Goal: Transaction & Acquisition: Purchase product/service

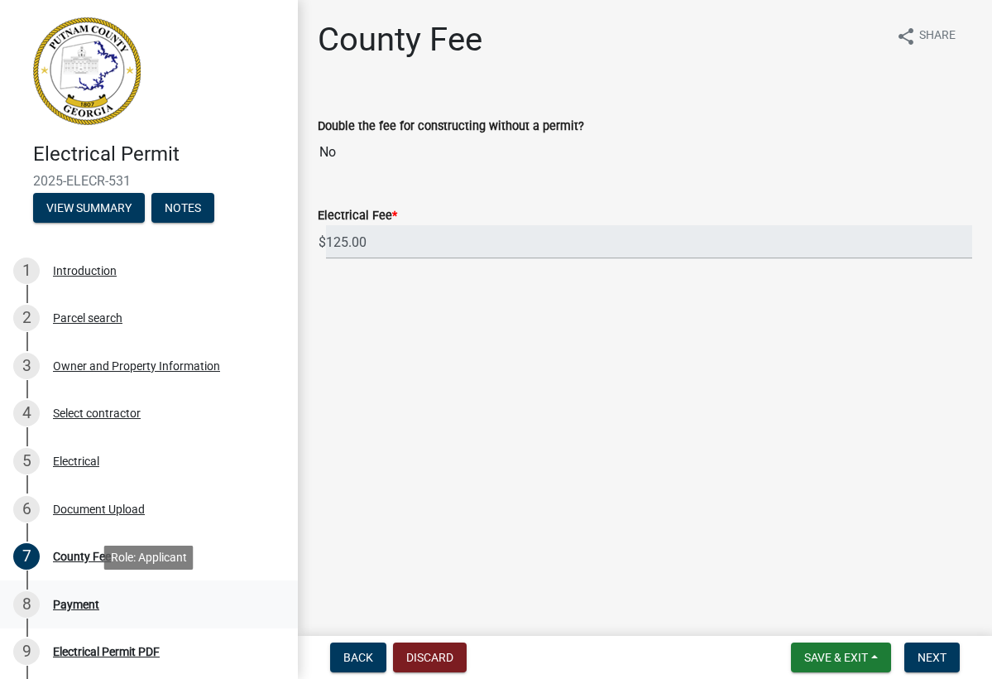
click at [77, 605] on div "Payment" at bounding box center [76, 604] width 46 height 12
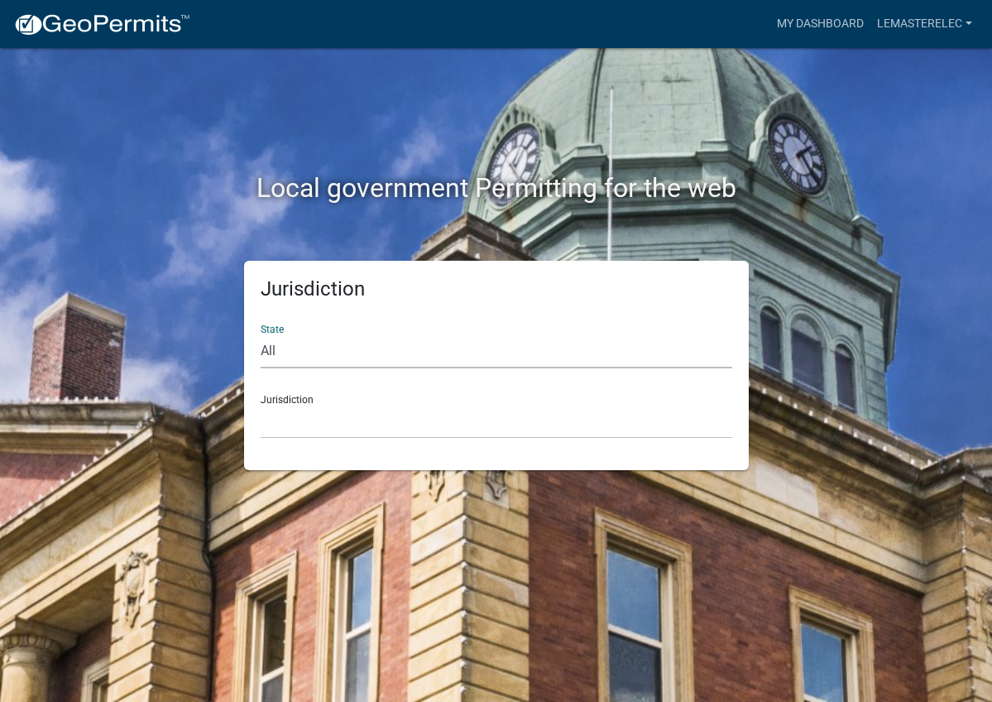
select select "[US_STATE]"
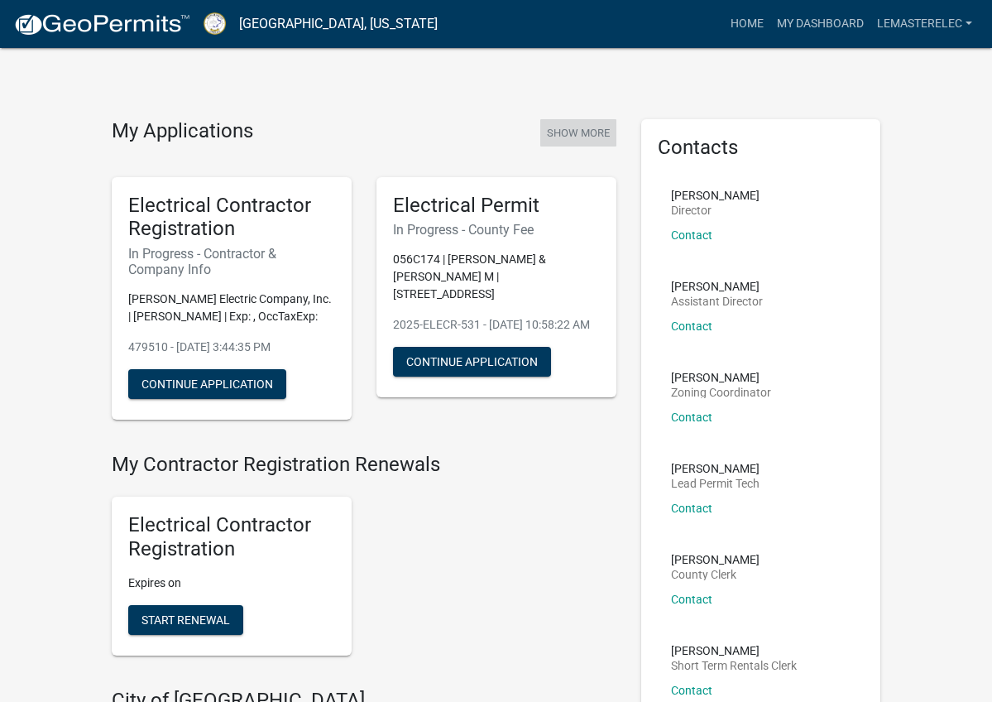
click at [585, 141] on button "Show More" at bounding box center [578, 132] width 76 height 27
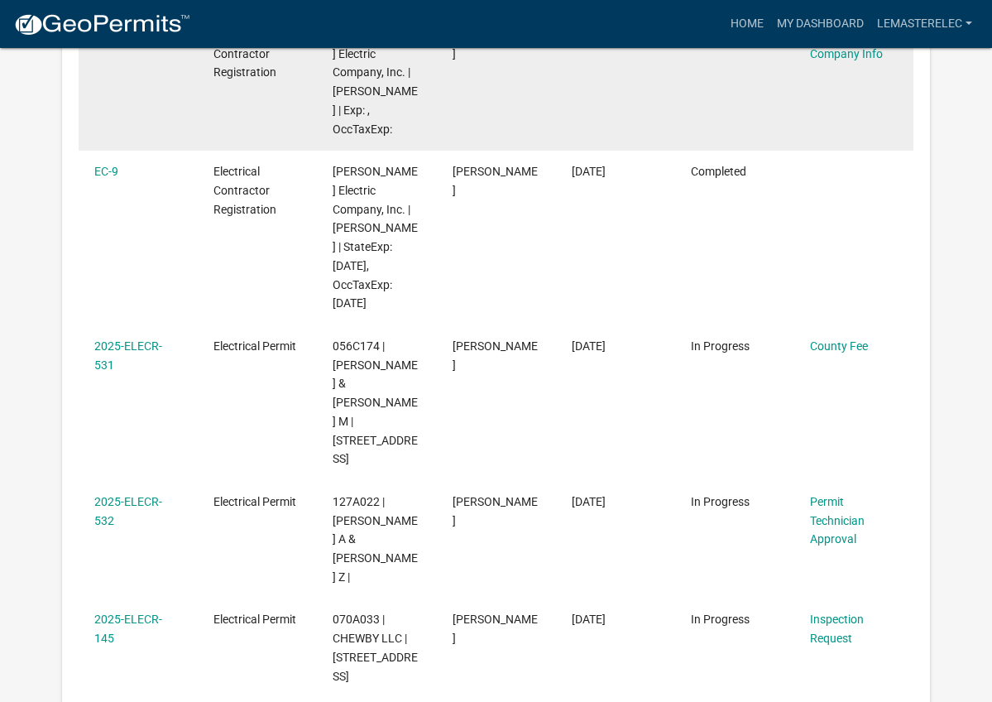
scroll to position [497, 0]
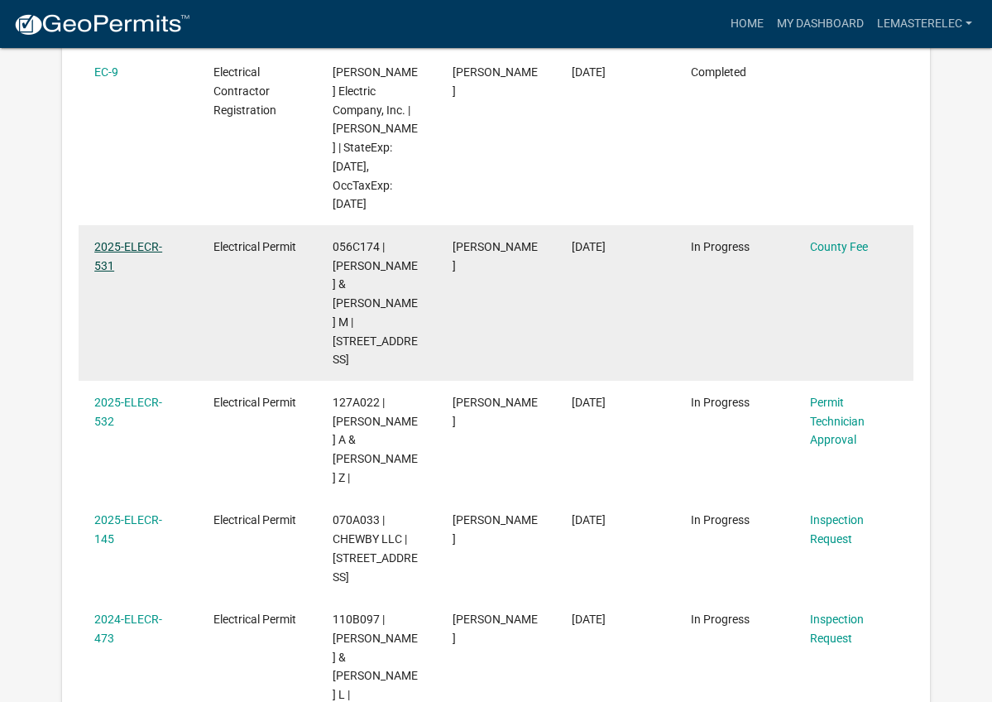
click at [146, 244] on link "2025-ELECR-531" at bounding box center [128, 256] width 68 height 32
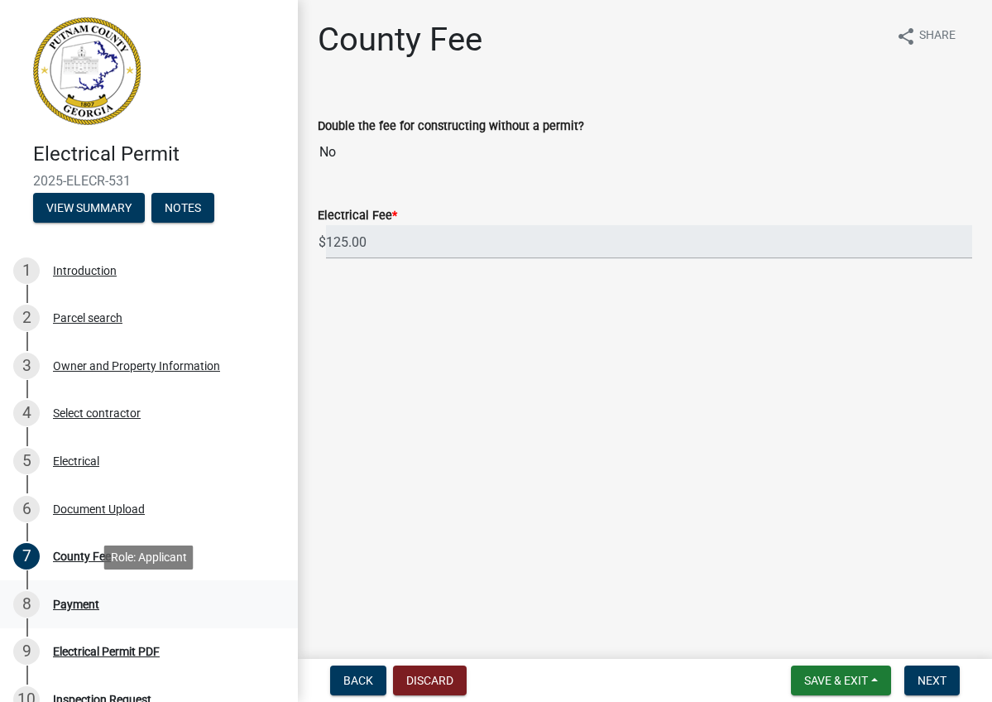
click at [74, 609] on div "Payment" at bounding box center [76, 604] width 46 height 12
click at [358, 240] on input "125.00" at bounding box center [649, 242] width 646 height 34
click at [57, 562] on div "County Fee" at bounding box center [82, 556] width 58 height 12
click at [97, 560] on div "County Fee" at bounding box center [82, 556] width 58 height 12
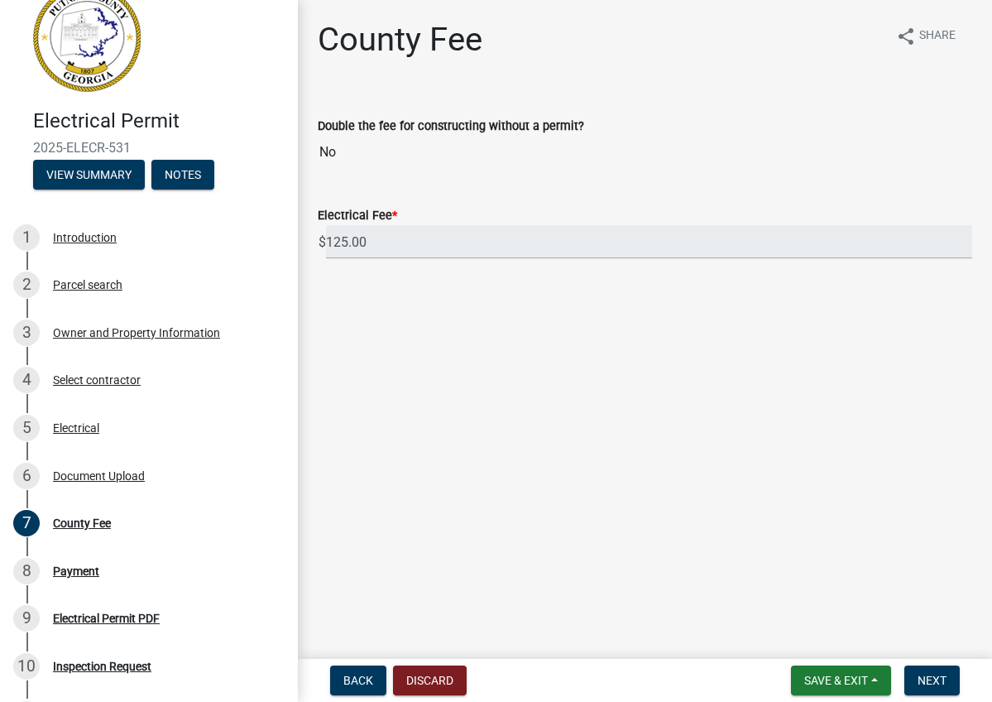
scroll to position [66, 0]
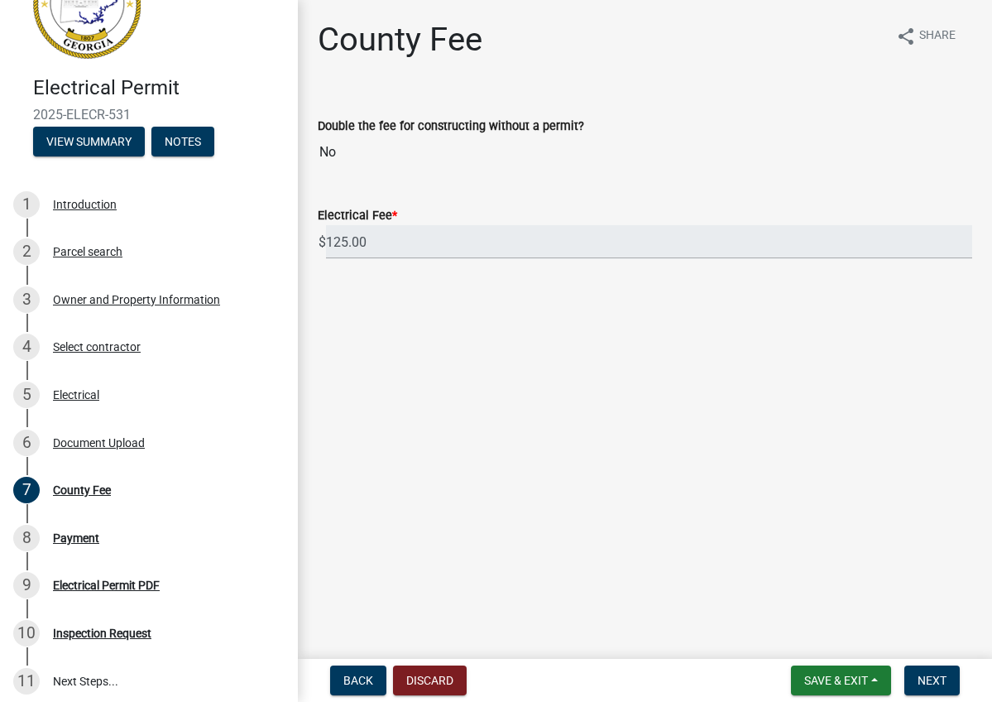
click at [460, 458] on main "County Fee share Share Double the fee for constructing without a permit? No Ele…" at bounding box center [645, 326] width 694 height 652
click at [99, 492] on div "County Fee" at bounding box center [82, 490] width 58 height 12
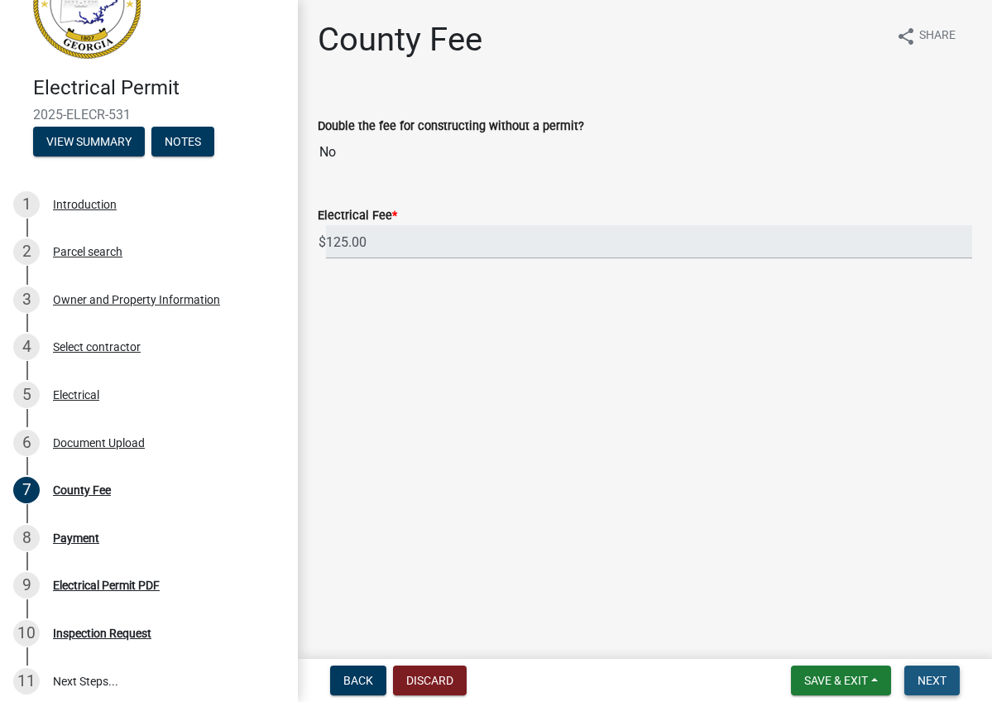
click at [924, 689] on button "Next" at bounding box center [932, 680] width 55 height 30
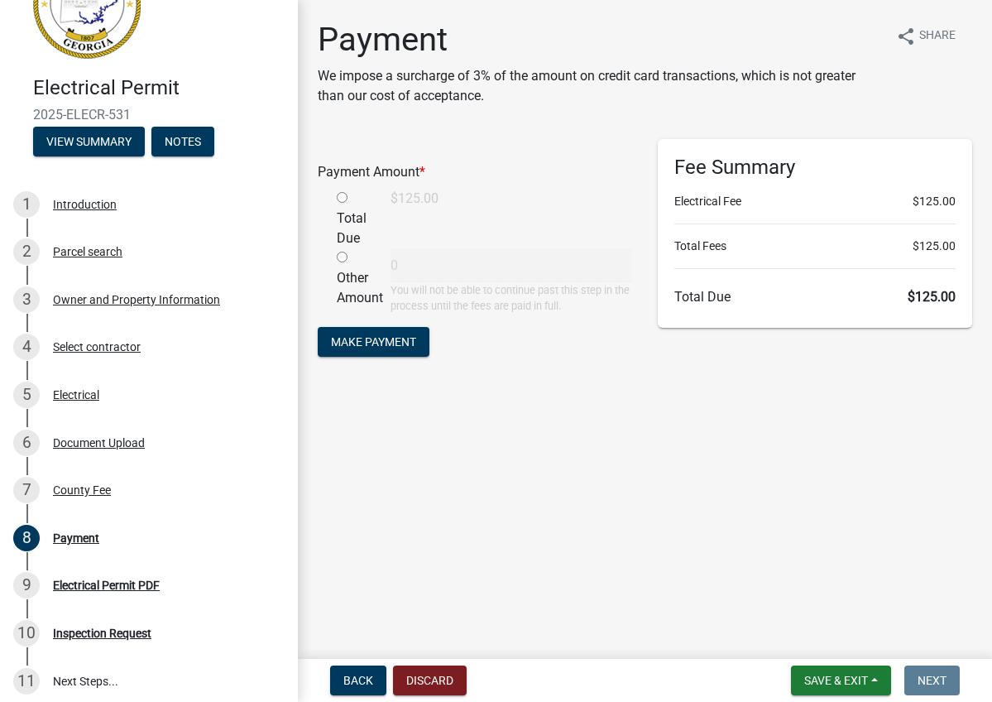
click at [342, 200] on input "radio" at bounding box center [342, 197] width 11 height 11
radio input "true"
type input "125"
click at [391, 339] on span "Make Payment" at bounding box center [373, 341] width 85 height 13
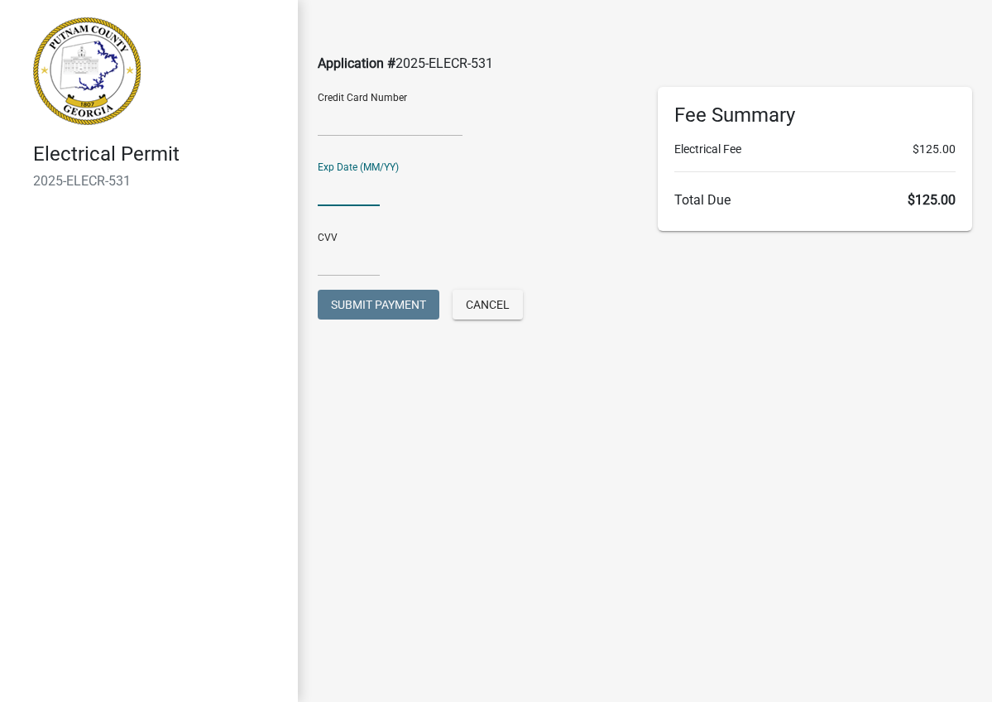
click at [321, 197] on input "text" at bounding box center [349, 189] width 62 height 34
type input "0527"
click at [320, 245] on input "text" at bounding box center [349, 259] width 62 height 34
type input "544"
click at [365, 308] on span "Submit Payment" at bounding box center [378, 304] width 95 height 13
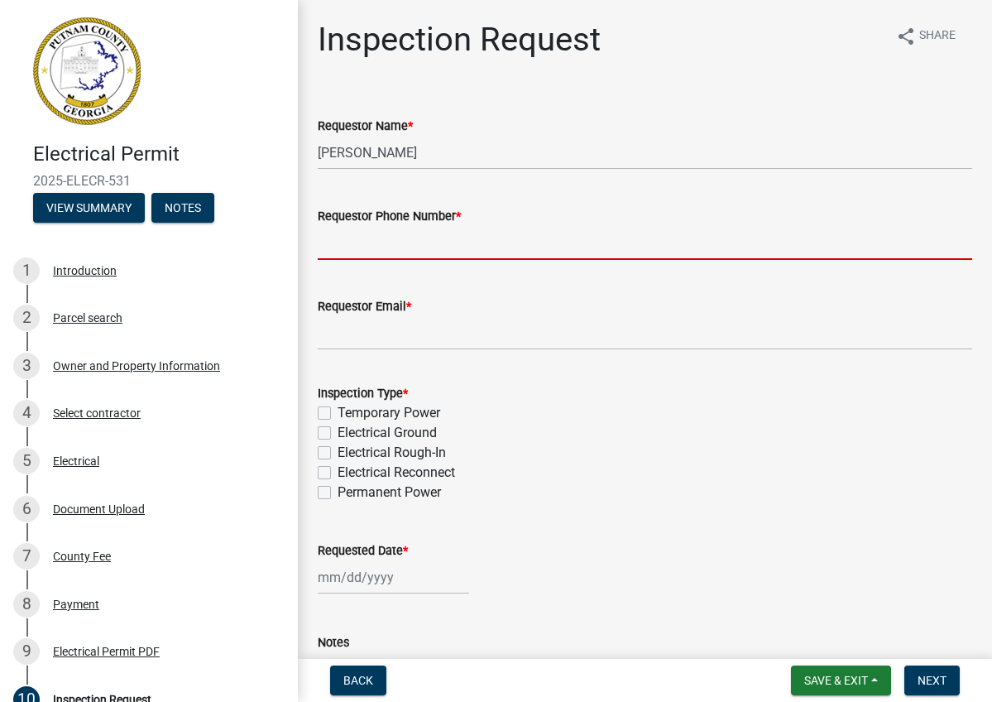
click at [356, 238] on input "Requestor Phone Number *" at bounding box center [645, 243] width 655 height 34
type input "7"
click at [70, 612] on div "8 Payment" at bounding box center [142, 604] width 258 height 26
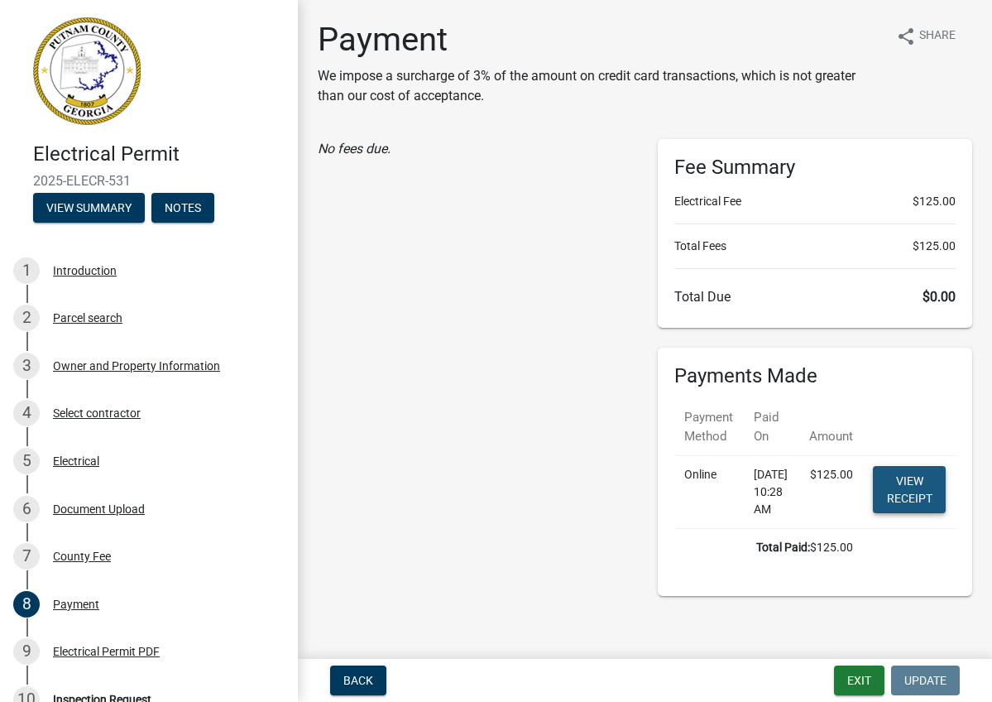
click at [923, 481] on link "View receipt" at bounding box center [909, 489] width 73 height 47
click at [74, 212] on button "View Summary" at bounding box center [89, 208] width 112 height 30
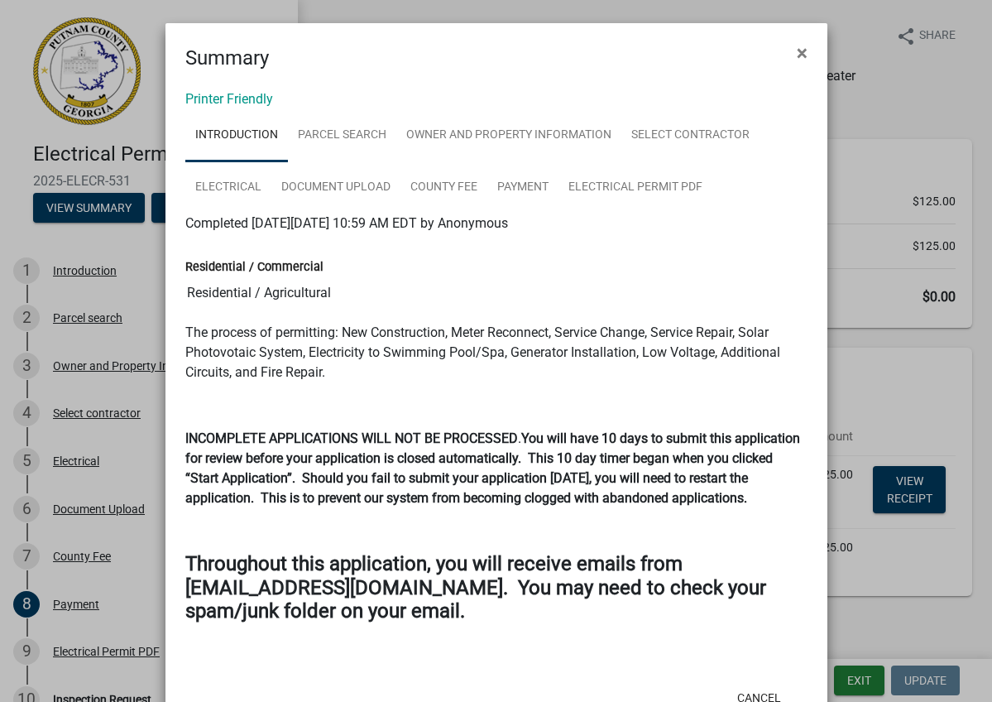
click at [70, 273] on ngb-modal-window "Summary × Printer Friendly Introduction Parcel search Owner and Property Inform…" at bounding box center [496, 351] width 992 height 702
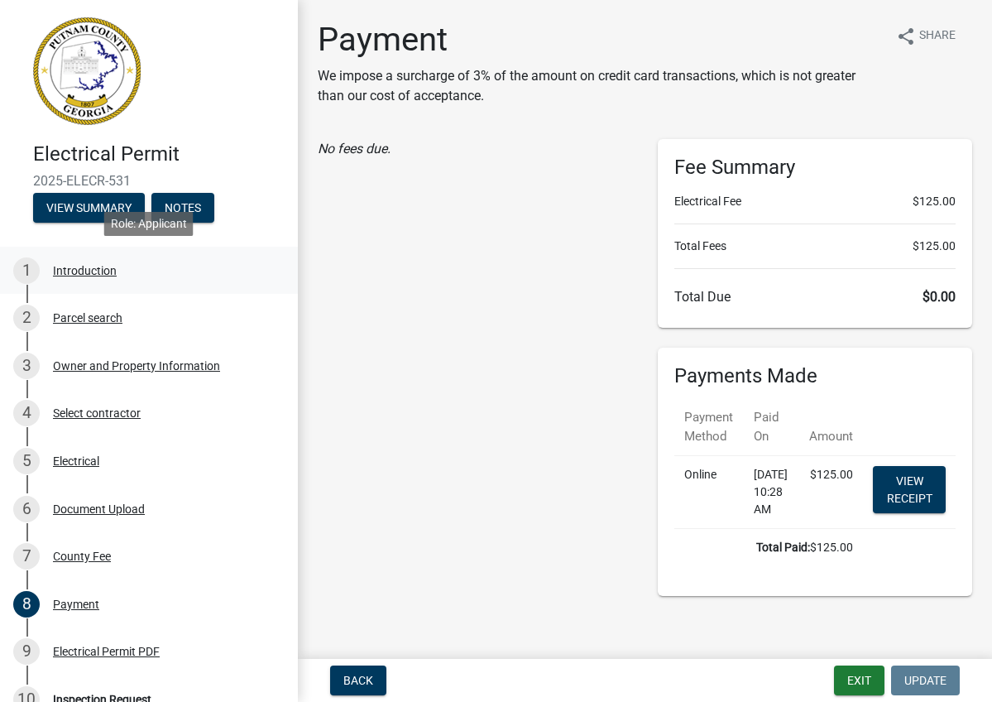
click at [74, 271] on div "Introduction" at bounding box center [85, 271] width 64 height 12
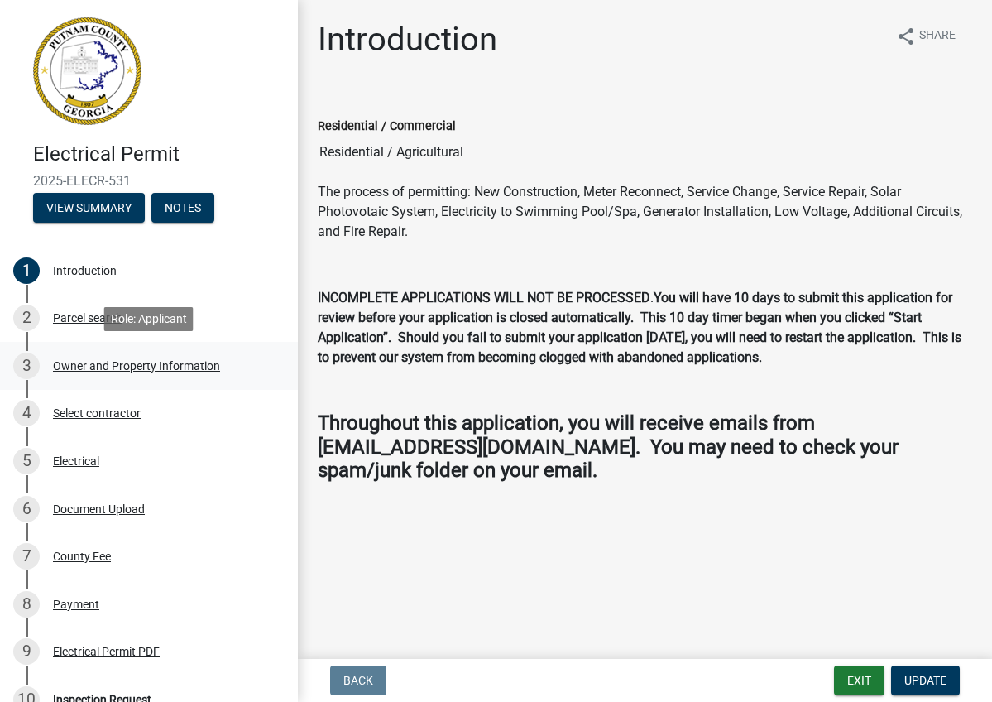
click at [75, 364] on div "Owner and Property Information" at bounding box center [136, 366] width 167 height 12
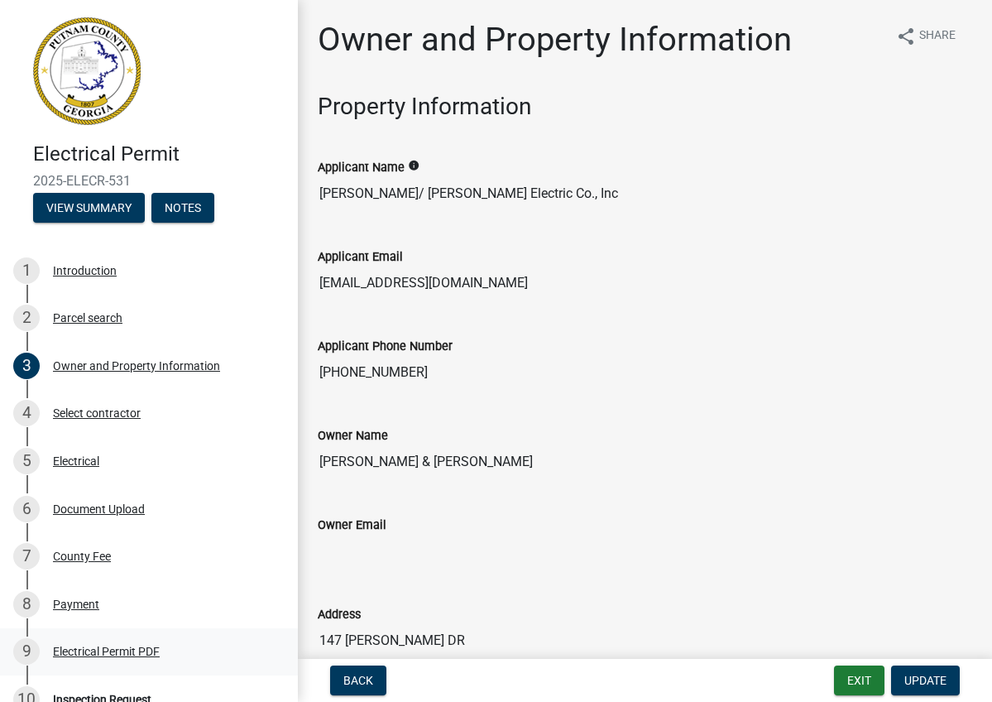
click at [105, 642] on div "9 Electrical Permit PDF" at bounding box center [142, 651] width 258 height 26
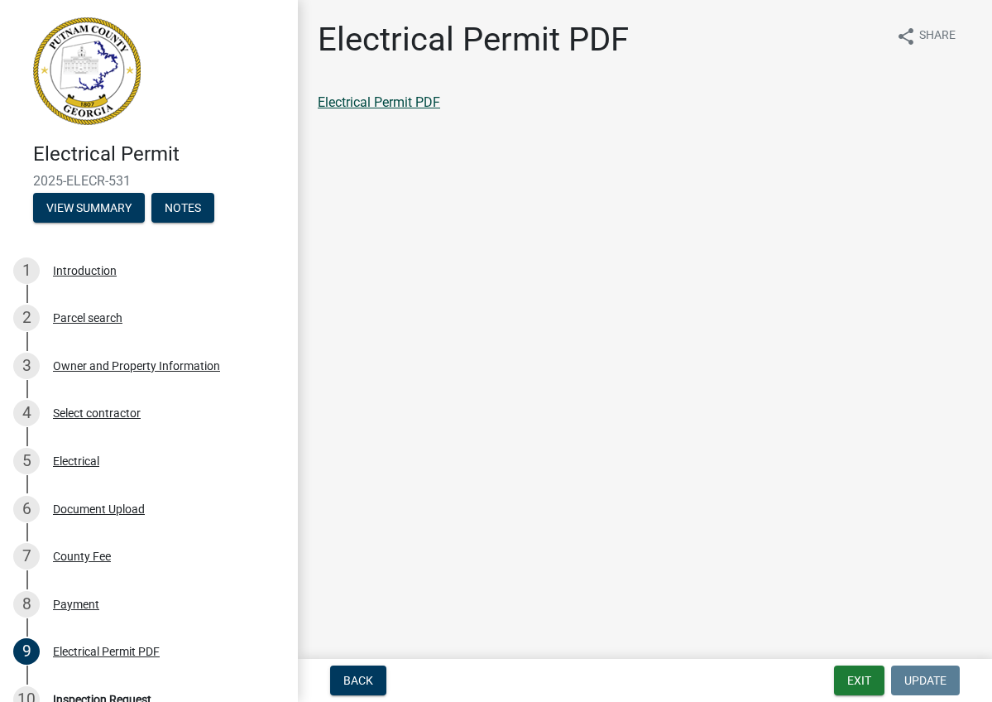
click at [415, 103] on link "Electrical Permit PDF" at bounding box center [379, 102] width 122 height 16
